Goal: Find specific page/section

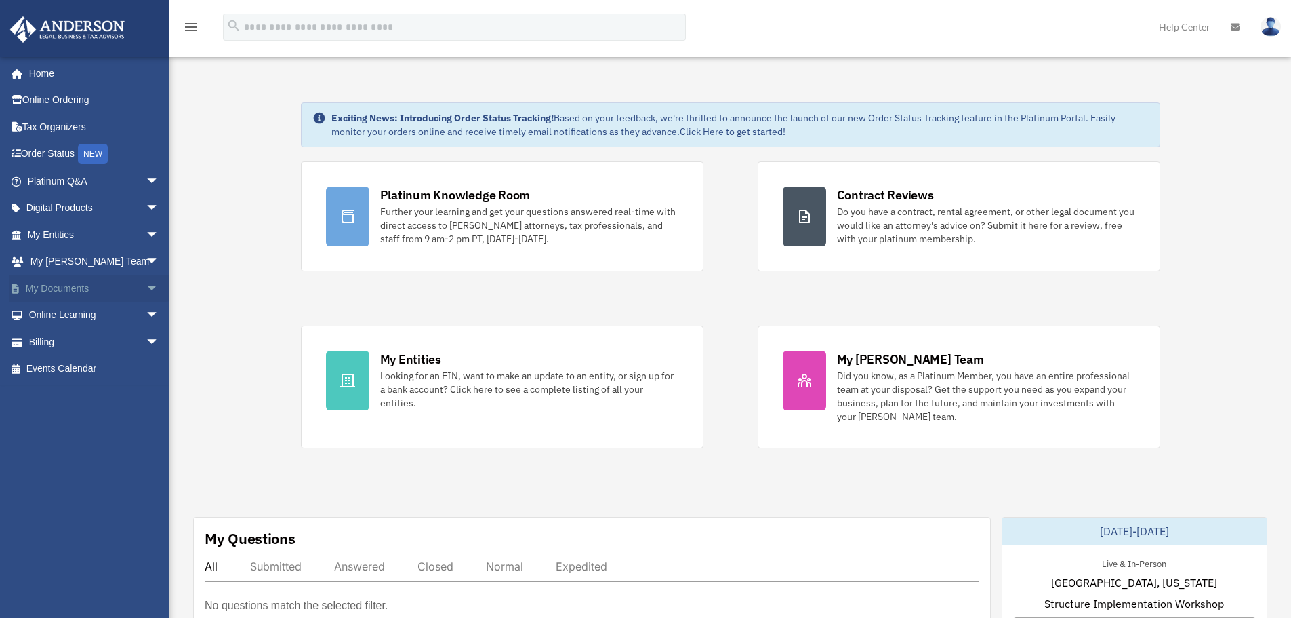
click at [146, 291] on span "arrow_drop_down" at bounding box center [159, 289] width 27 height 28
click at [117, 322] on link "Box" at bounding box center [99, 315] width 161 height 27
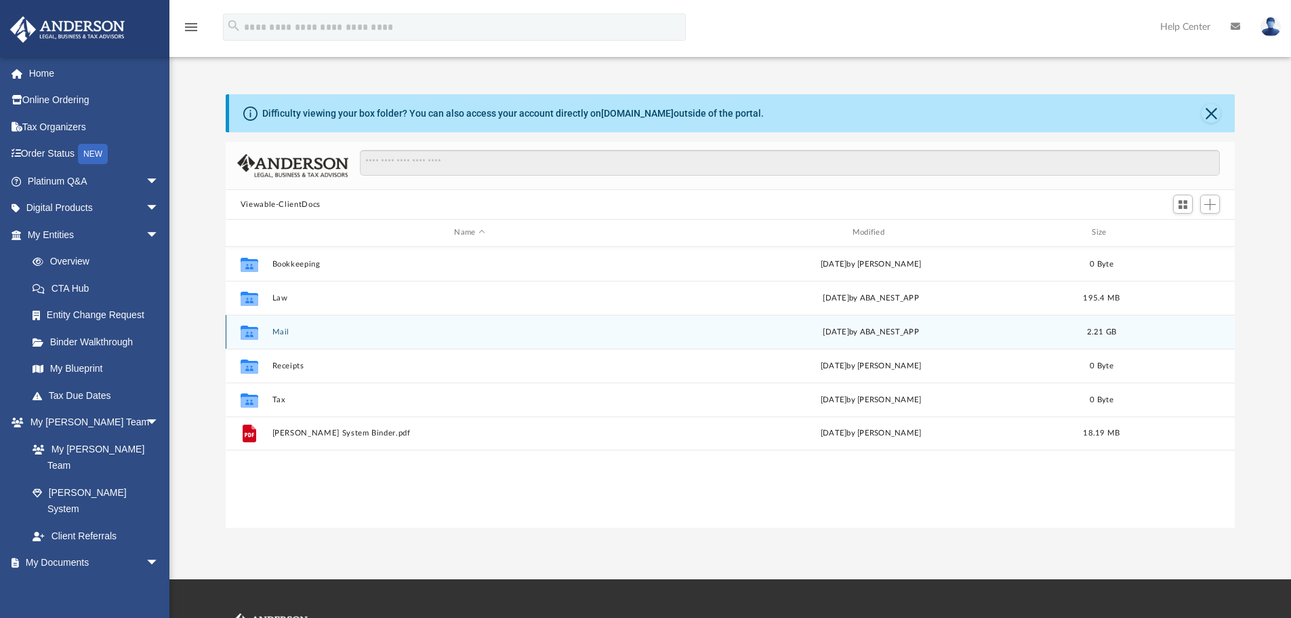
click at [313, 337] on div "Collaborated Folder Mail [DATE] by ABA_NEST_APP 2.21 GB" at bounding box center [731, 332] width 1010 height 34
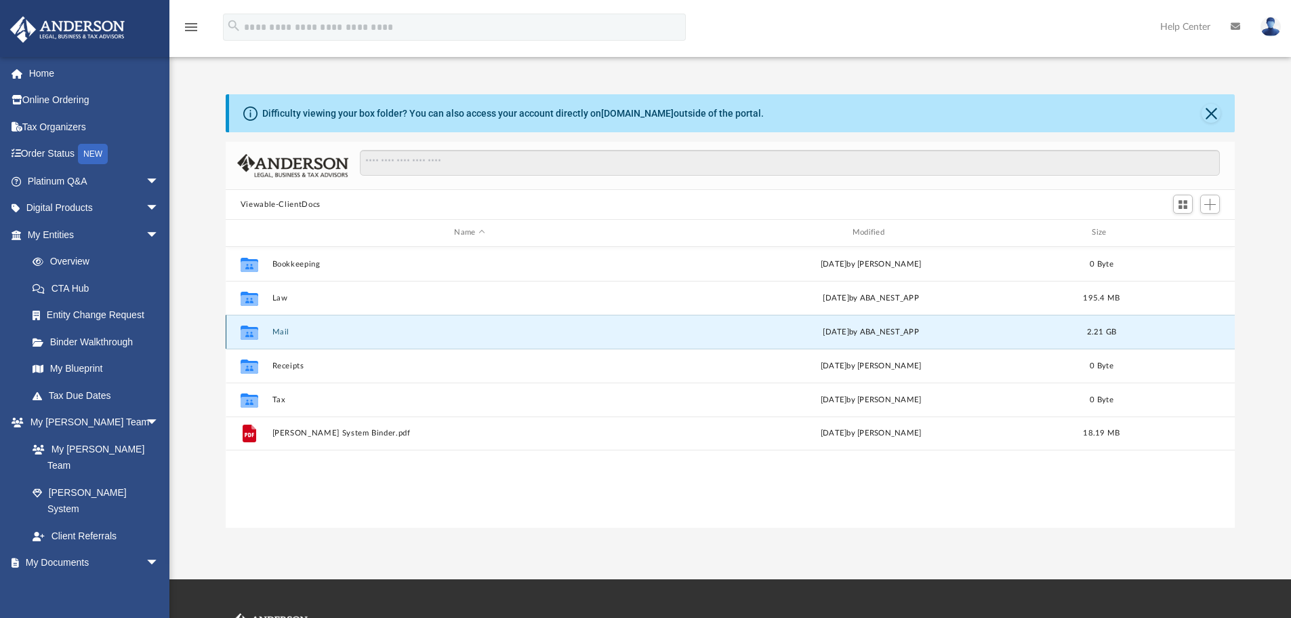
click at [275, 332] on button "Mail" at bounding box center [469, 331] width 395 height 9
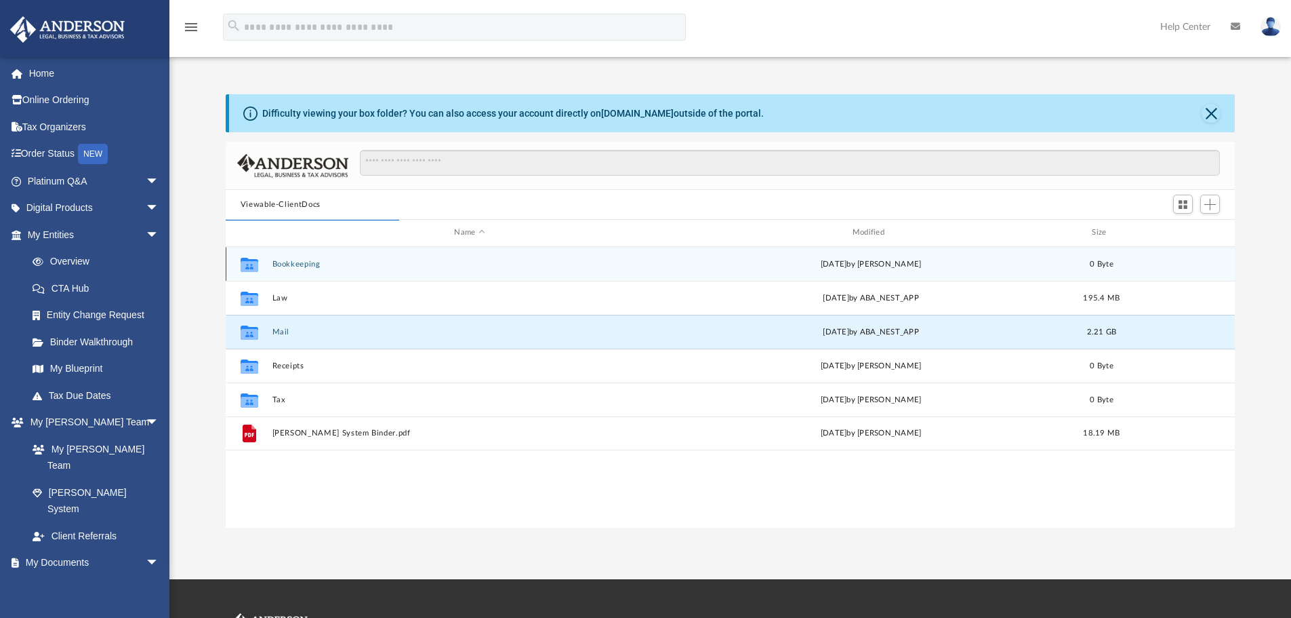
scroll to position [256, 999]
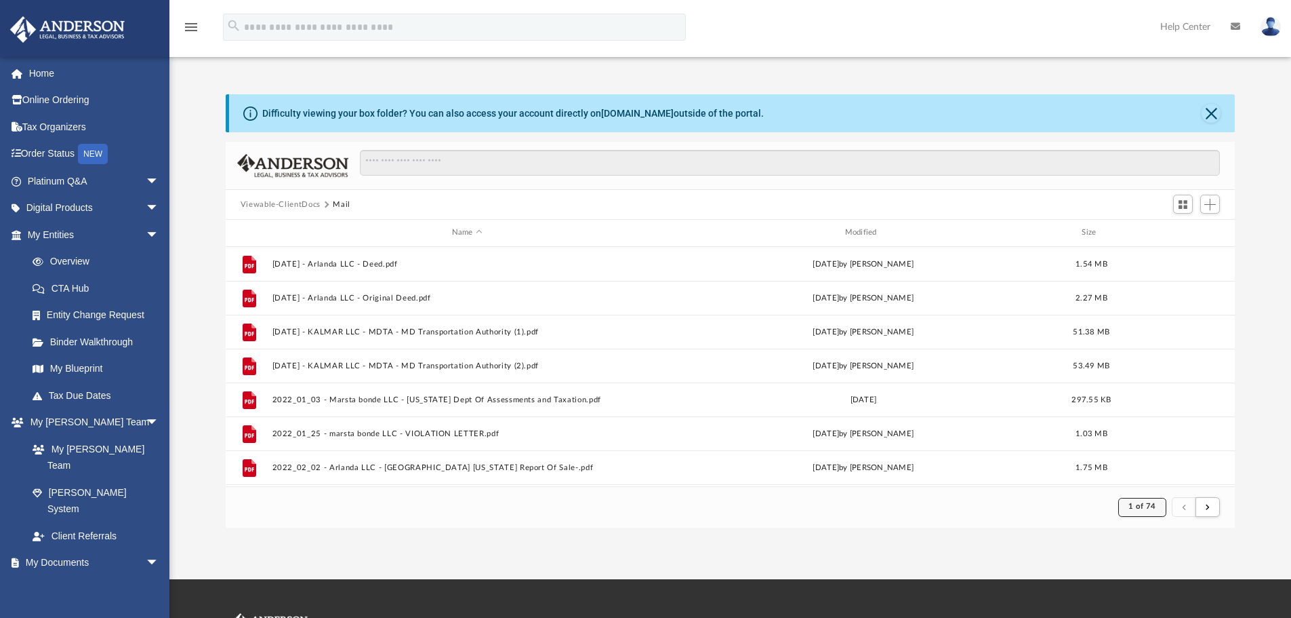
click at [1152, 513] on button "1 of 74" at bounding box center [1143, 507] width 48 height 19
click at [1149, 477] on li "74" at bounding box center [1154, 473] width 10 height 14
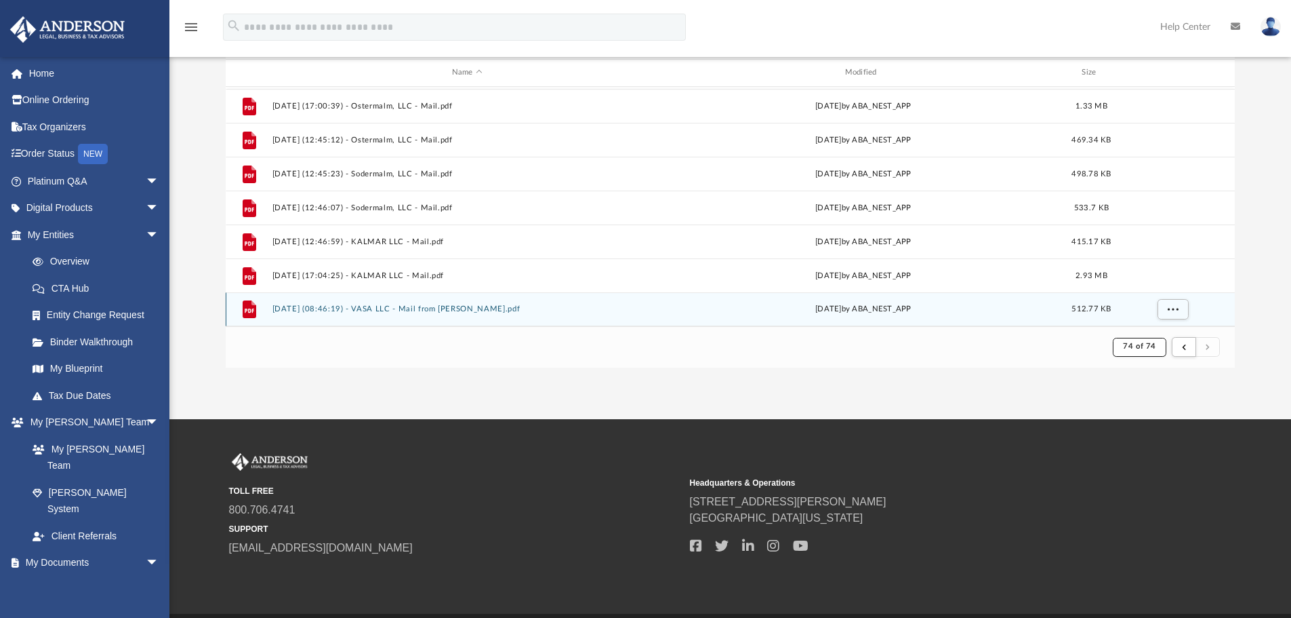
scroll to position [203, 0]
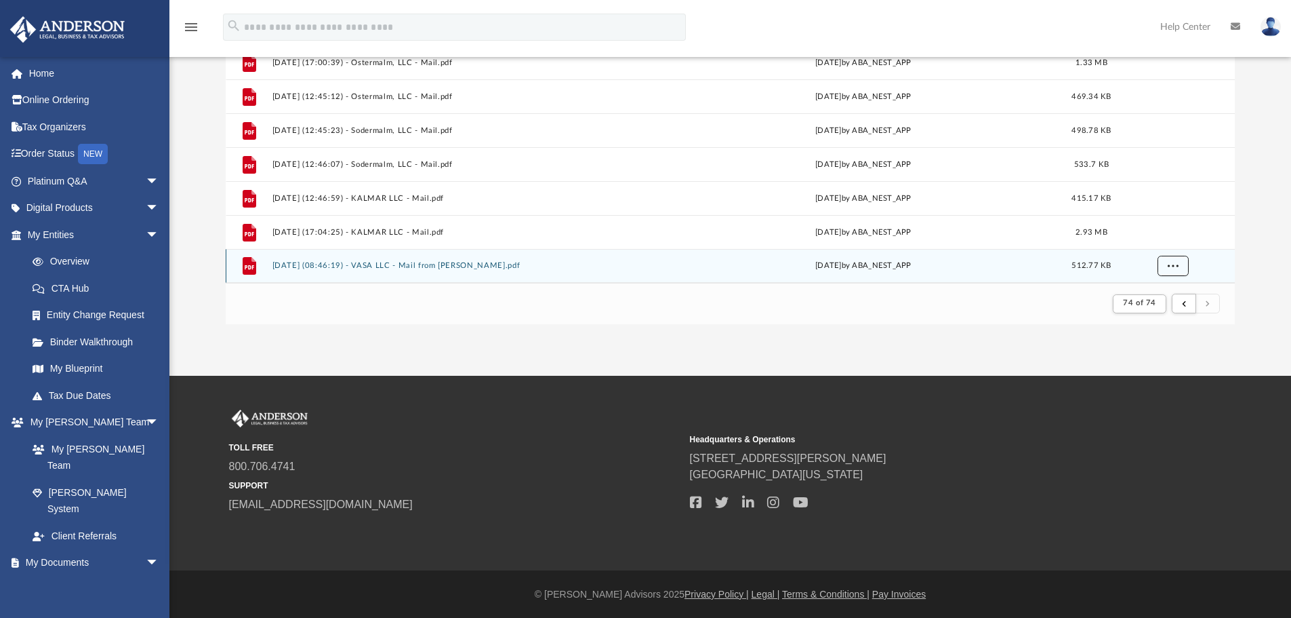
click at [1175, 264] on span "More options" at bounding box center [1172, 265] width 11 height 7
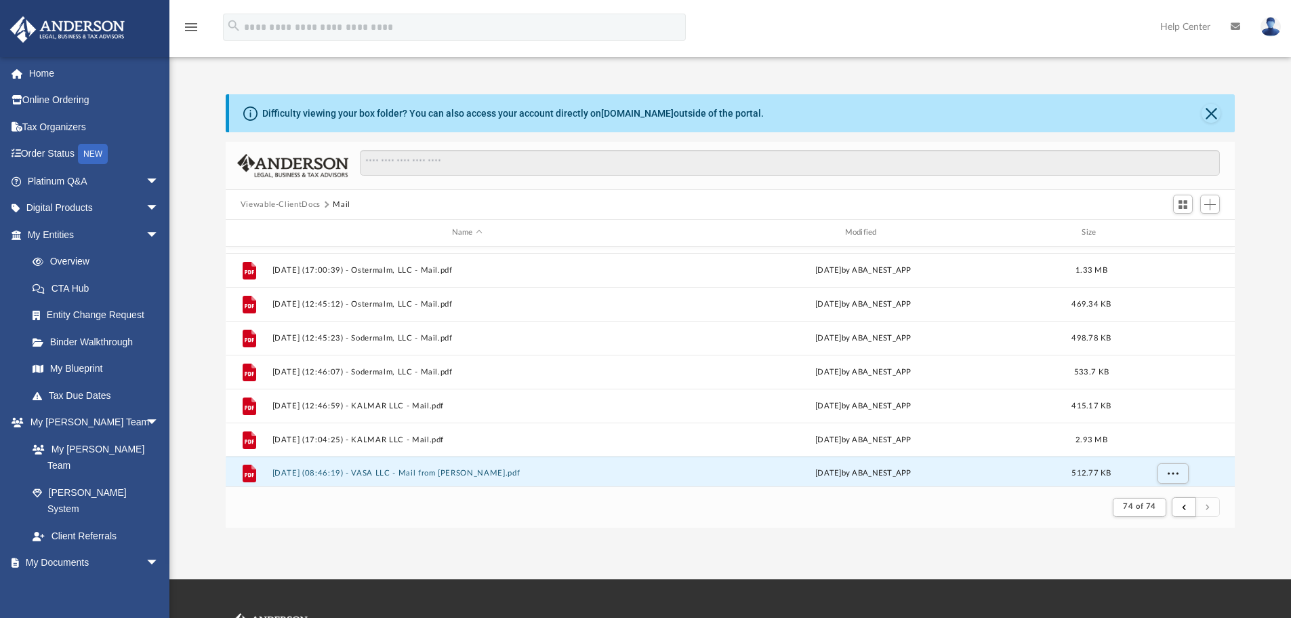
scroll to position [439, 0]
